Goal: Information Seeking & Learning: Learn about a topic

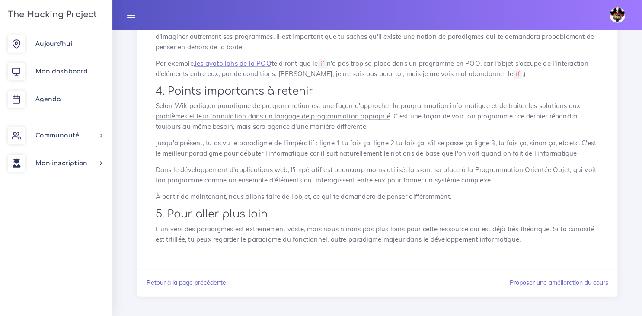
scroll to position [1270, 0]
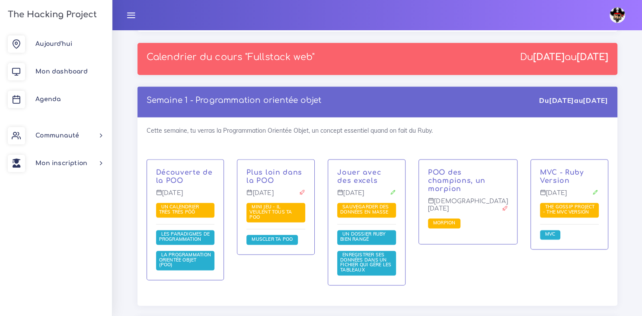
scroll to position [1153, 0]
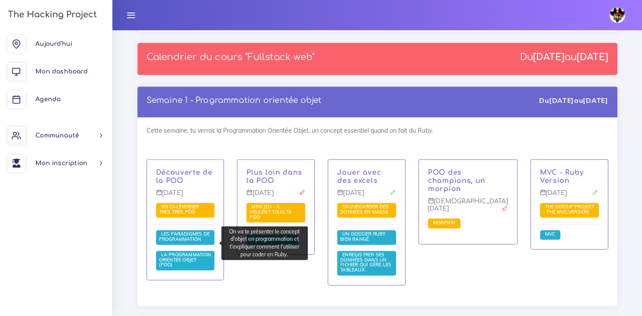
click at [200, 252] on span "La Programmation Orientée Objet (POO)" at bounding box center [185, 260] width 52 height 16
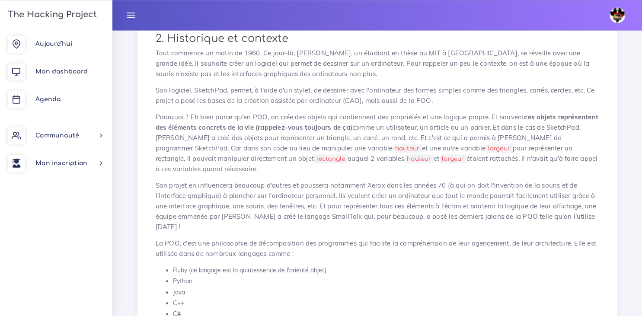
scroll to position [303, 0]
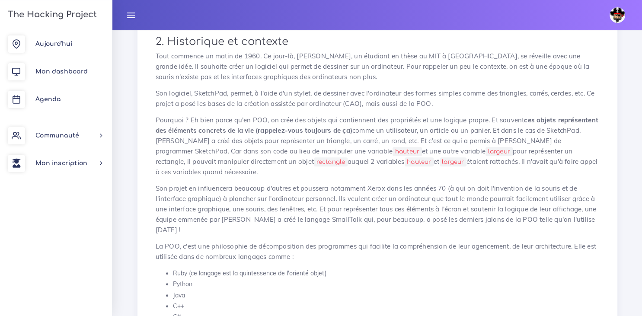
click at [201, 90] on p "Son logiciel, SketchPad, permet, à l'aide d'un stylet, de dessiner avec l'ordin…" at bounding box center [377, 98] width 443 height 21
click at [200, 95] on p "Son logiciel, SketchPad, permet, à l'aide d'un stylet, de dessiner avec l'ordin…" at bounding box center [377, 98] width 443 height 21
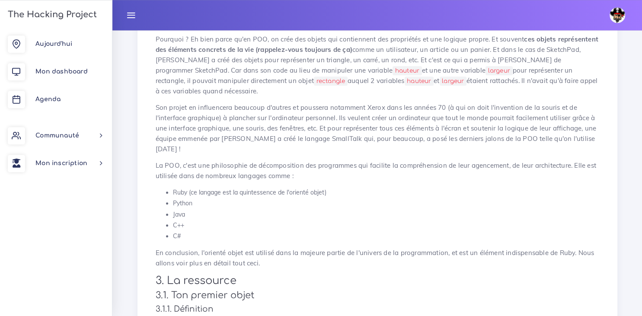
scroll to position [381, 0]
